Goal: Transaction & Acquisition: Purchase product/service

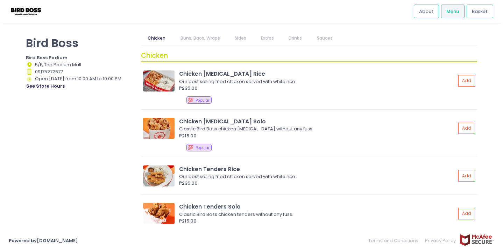
scroll to position [2, 0]
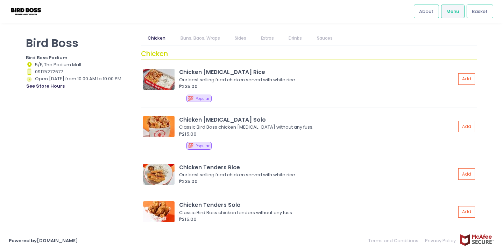
click at [206, 41] on link "Buns, Baos, Wraps" at bounding box center [200, 37] width 53 height 13
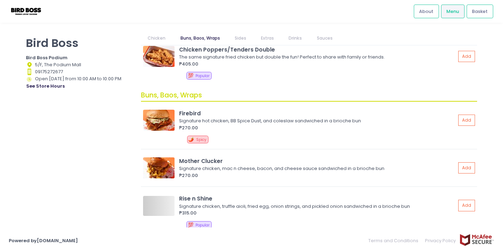
scroll to position [234, 0]
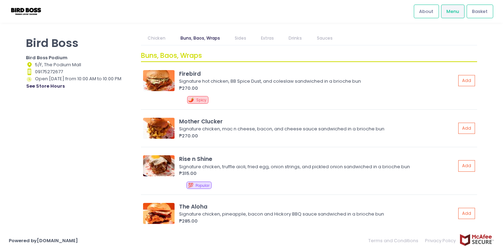
click at [163, 40] on link "Chicken" at bounding box center [156, 37] width 31 height 13
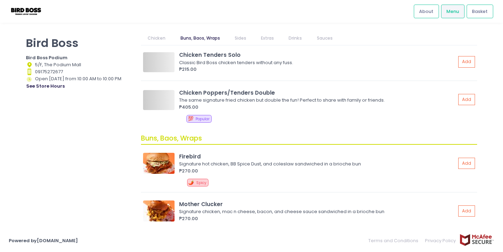
scroll to position [0, 0]
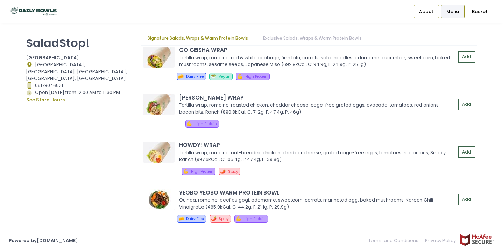
scroll to position [596, 0]
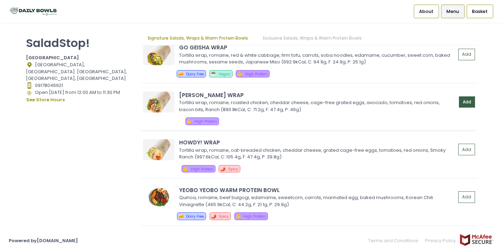
click at [464, 102] on button "Add" at bounding box center [467, 102] width 16 height 12
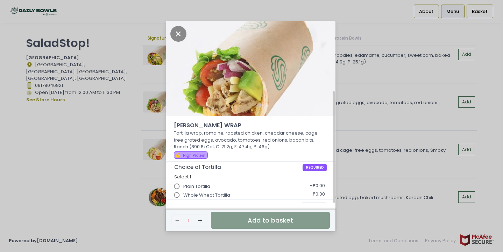
scroll to position [45, 0]
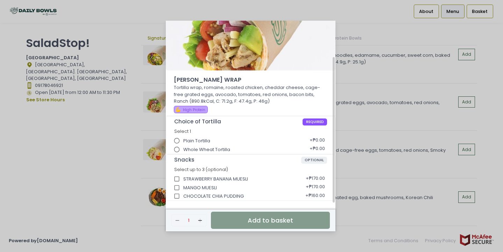
click at [192, 140] on span "Plain Tortilla" at bounding box center [196, 140] width 27 height 7
click at [184, 140] on input "Plain Tortilla" at bounding box center [176, 140] width 13 height 13
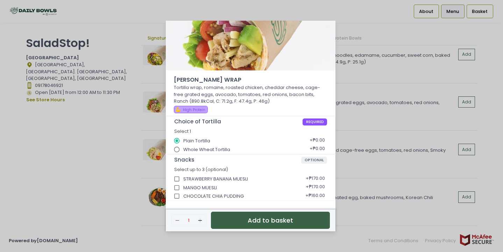
click at [245, 216] on button "Add to basket" at bounding box center [270, 219] width 119 height 17
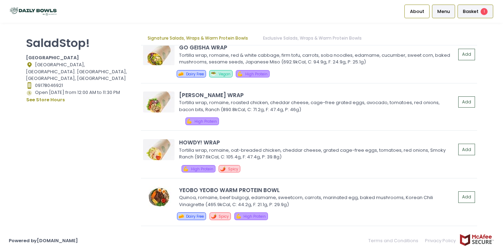
click at [476, 9] on span "Basket" at bounding box center [471, 11] width 16 height 7
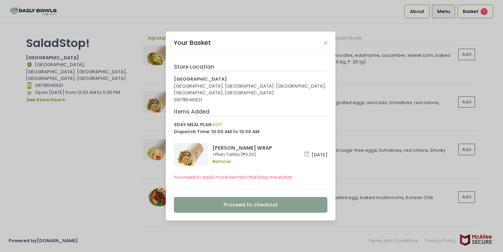
click at [326, 41] on icon "Close" at bounding box center [325, 42] width 3 height 5
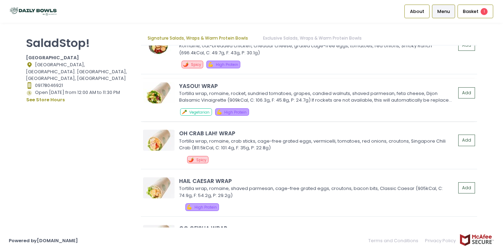
scroll to position [417, 0]
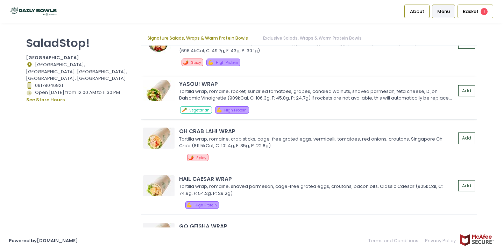
click at [216, 149] on div "OH CRAB LAH! WRAP Tortilla wrap, romaine, crab sticks, cage-free grated eggs, v…" at bounding box center [309, 145] width 336 height 43
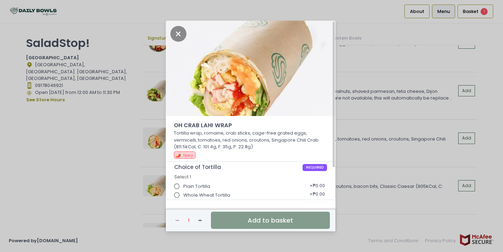
scroll to position [45, 0]
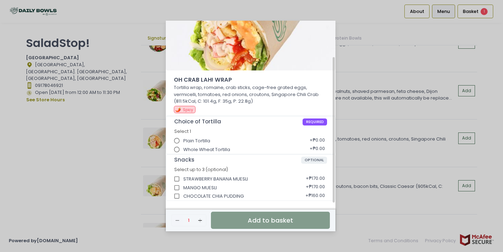
click at [194, 138] on span "Plain Tortilla" at bounding box center [196, 140] width 27 height 7
click at [184, 138] on input "Plain Tortilla" at bounding box center [176, 140] width 13 height 13
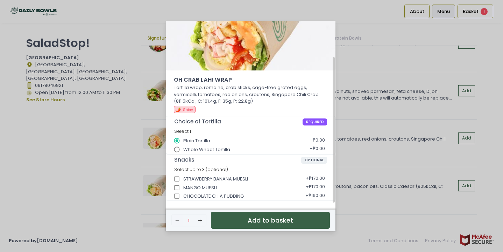
click at [239, 223] on button "Add to basket" at bounding box center [270, 219] width 119 height 17
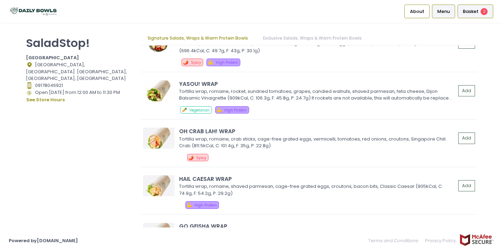
click at [478, 9] on span "Basket" at bounding box center [471, 11] width 16 height 7
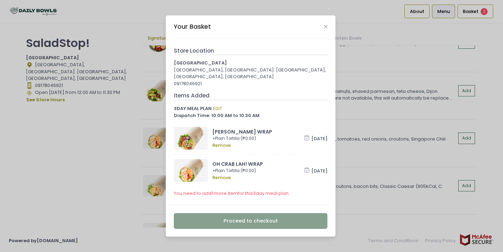
click at [324, 23] on div "Your Basket" at bounding box center [251, 26] width 170 height 23
click at [325, 26] on icon "Close" at bounding box center [325, 26] width 3 height 5
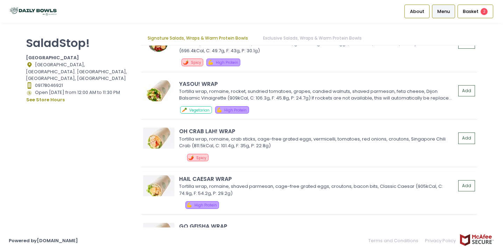
click at [207, 193] on div "Tortilla wrap, romaine, shaved parmesan, cage-free grated eggs, croutons, bacon…" at bounding box center [316, 190] width 275 height 14
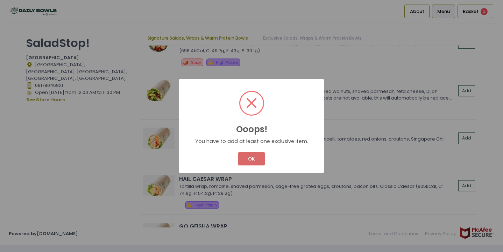
click at [246, 160] on button "OK" at bounding box center [251, 158] width 26 height 13
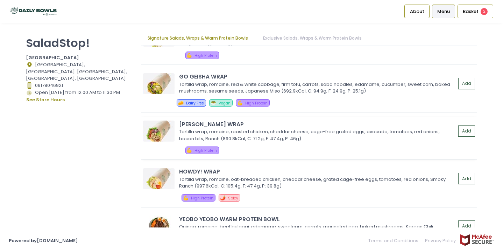
scroll to position [581, 0]
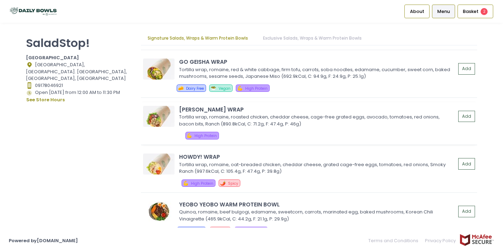
click at [247, 177] on div "HOWDY! WRAP Tortilla wrap, romaine, oat-breaded chicken, cheddar cheese, grated…" at bounding box center [309, 170] width 336 height 43
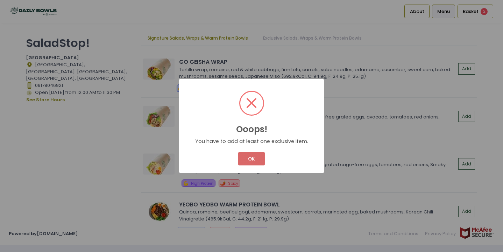
click at [252, 157] on button "OK" at bounding box center [251, 158] width 26 height 13
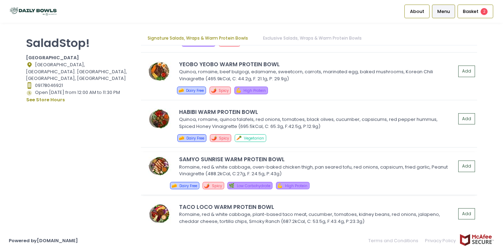
scroll to position [725, 0]
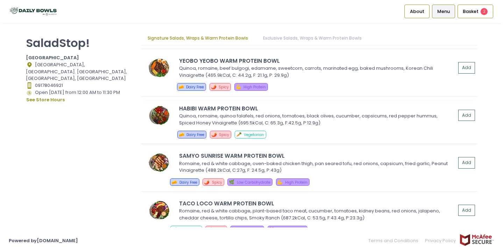
click at [257, 112] on div "HABIBI WARM PROTEIN BOWL" at bounding box center [317, 108] width 277 height 8
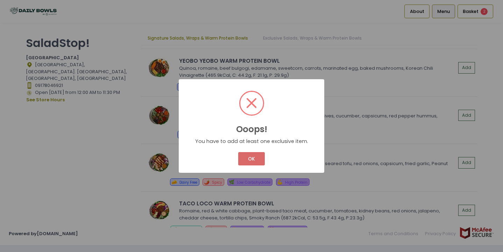
click at [249, 155] on button "OK" at bounding box center [251, 158] width 26 height 13
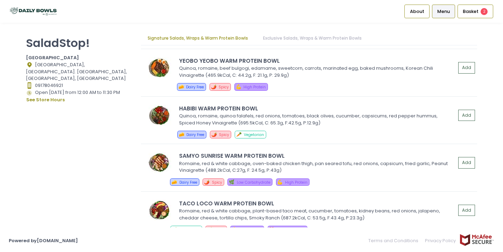
click at [311, 34] on link "Exclusive Salads, Wraps & Warm Protein Bowls" at bounding box center [312, 37] width 112 height 13
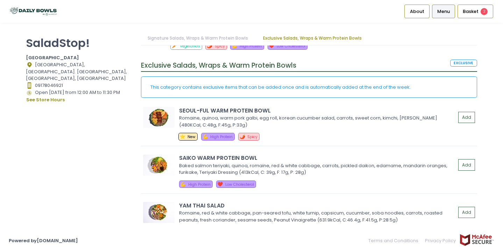
scroll to position [918, 0]
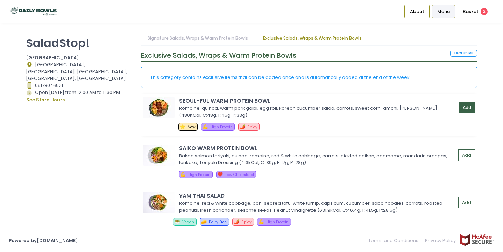
click at [462, 108] on button "Add" at bounding box center [467, 108] width 16 height 12
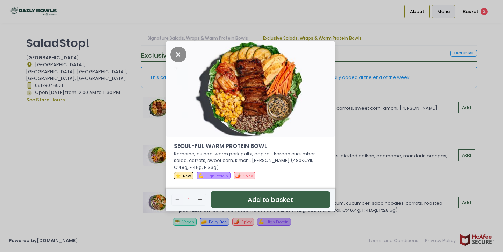
click at [273, 201] on button "Add to basket" at bounding box center [270, 199] width 119 height 17
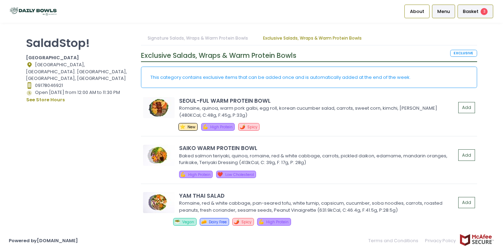
click at [471, 6] on div "Basket 3" at bounding box center [476, 12] width 36 height 14
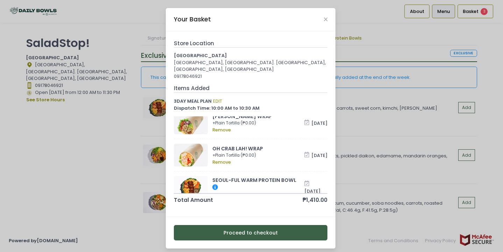
scroll to position [17, 0]
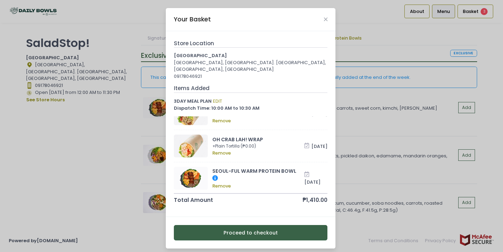
click at [230, 236] on button "Proceed to checkout" at bounding box center [251, 233] width 154 height 16
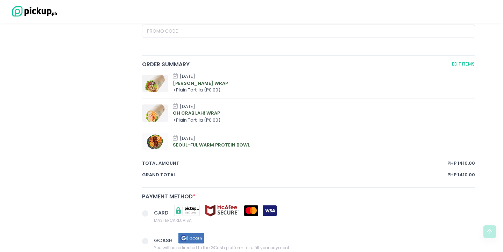
scroll to position [334, 0]
